Goal: Find specific page/section: Find specific page/section

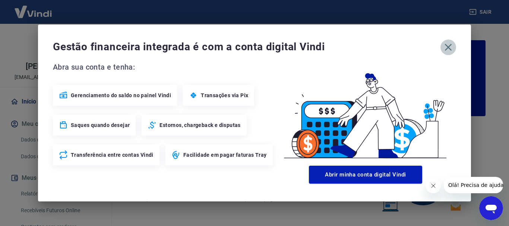
click at [451, 50] on icon "button" at bounding box center [448, 47] width 7 height 7
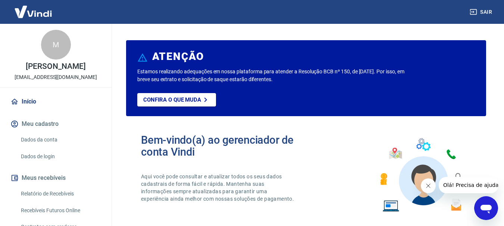
click at [428, 187] on icon "Fechar mensagem da empresa" at bounding box center [428, 186] width 6 height 6
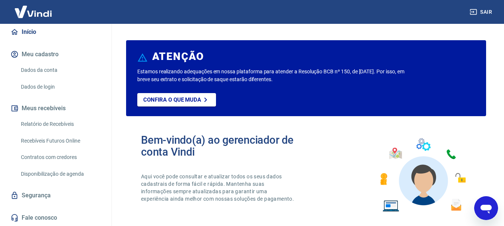
scroll to position [75, 0]
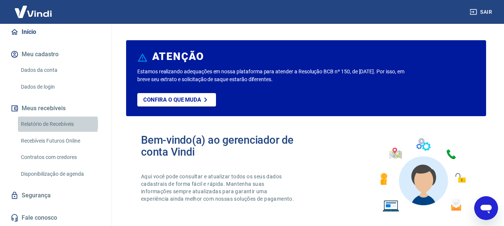
click at [57, 127] on link "Relatório de Recebíveis" at bounding box center [60, 124] width 85 height 15
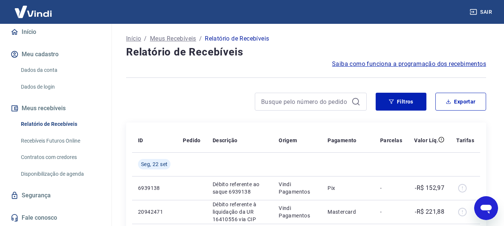
click at [44, 143] on link "Recebíveis Futuros Online" at bounding box center [60, 140] width 85 height 15
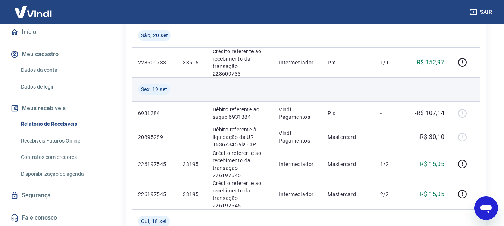
scroll to position [298, 0]
